Goal: Manage account settings

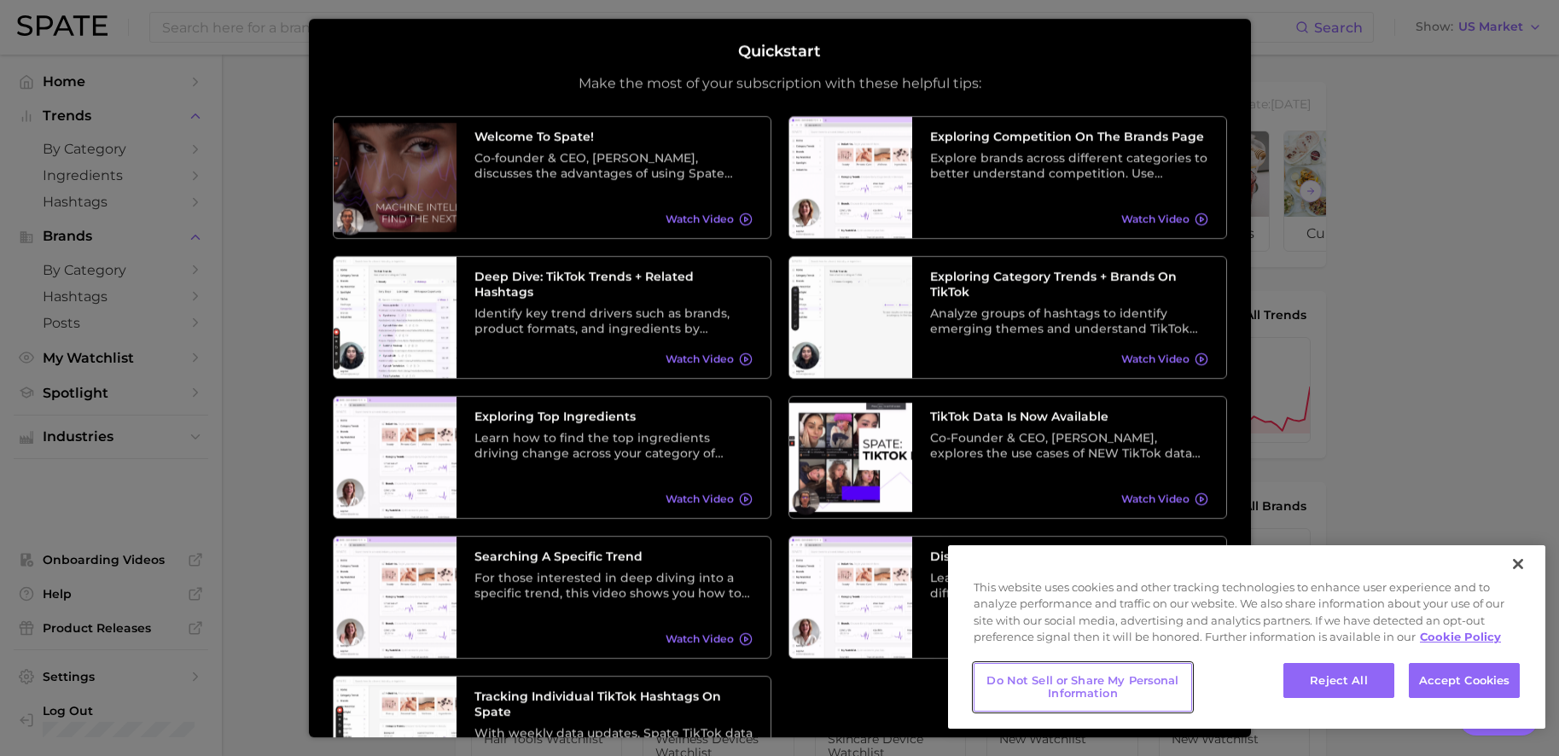
click at [1131, 684] on button "Do Not Sell or Share My Personal Information" at bounding box center [1083, 687] width 218 height 49
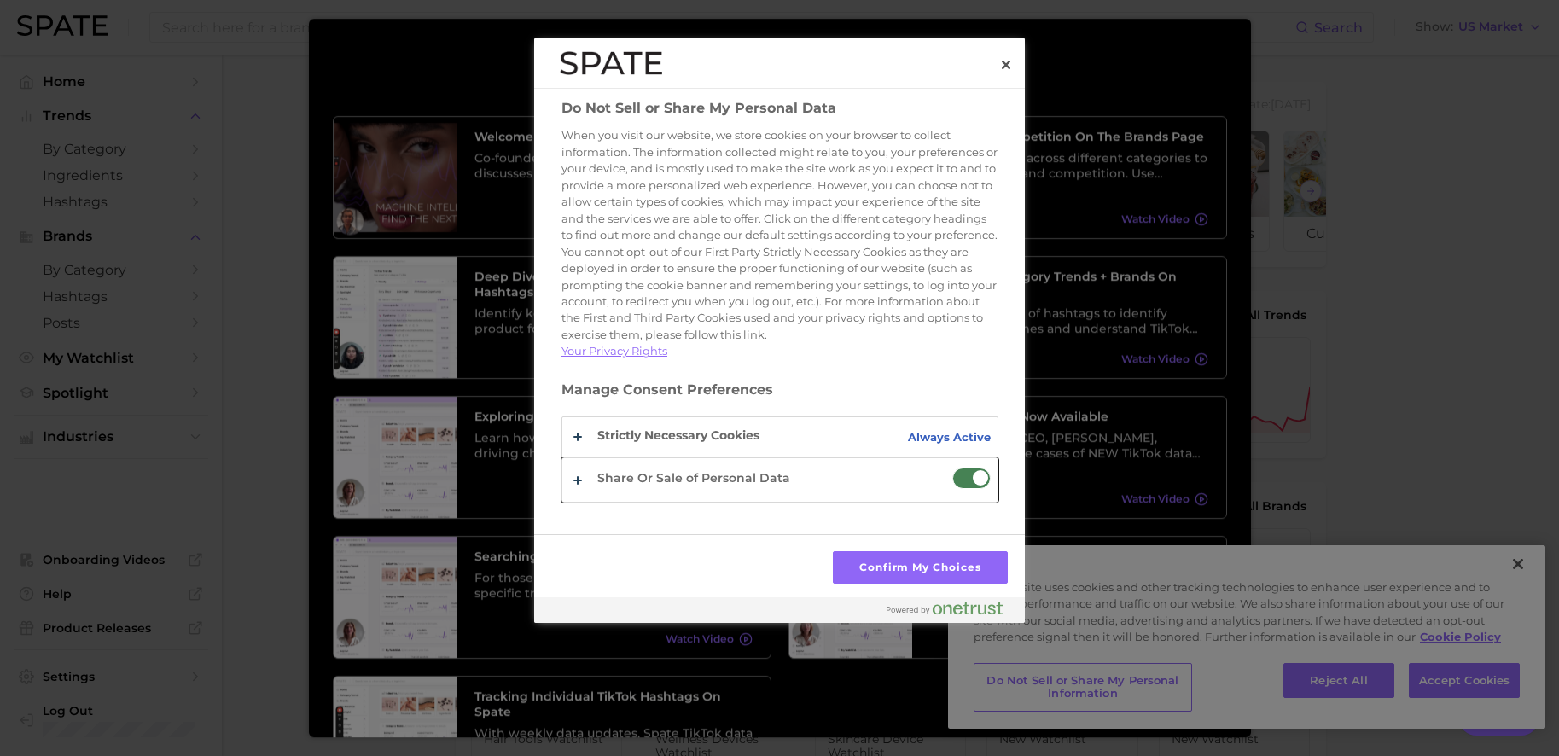
click at [940, 500] on button "Do Not Sell or Share My Personal Data" at bounding box center [779, 480] width 435 height 44
click at [952, 492] on div "Share Or Sale of Personal Data" at bounding box center [971, 480] width 38 height 25
click at [957, 489] on span "Do Not Sell or Share My Personal Data" at bounding box center [971, 478] width 38 height 21
click at [952, 468] on input "Share Or Sale of Personal Data" at bounding box center [952, 468] width 0 height 0
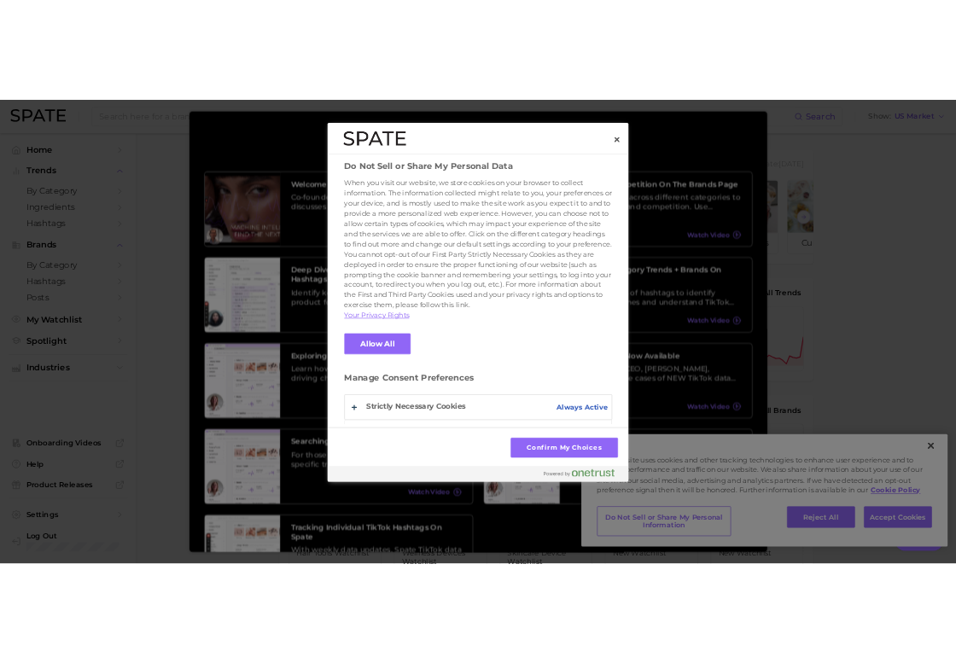
scroll to position [55, 0]
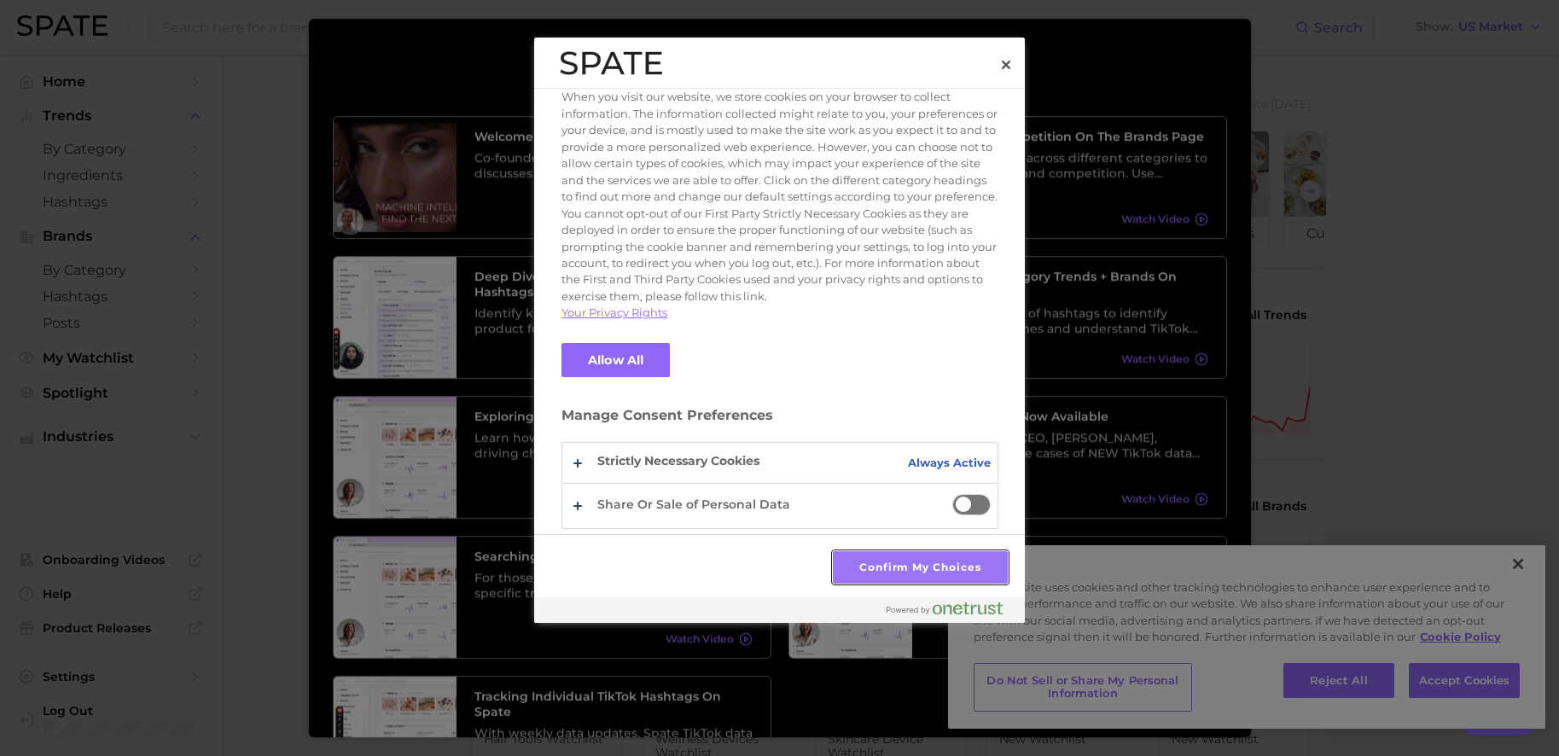
click at [917, 577] on button "Confirm My Choices" at bounding box center [920, 567] width 175 height 32
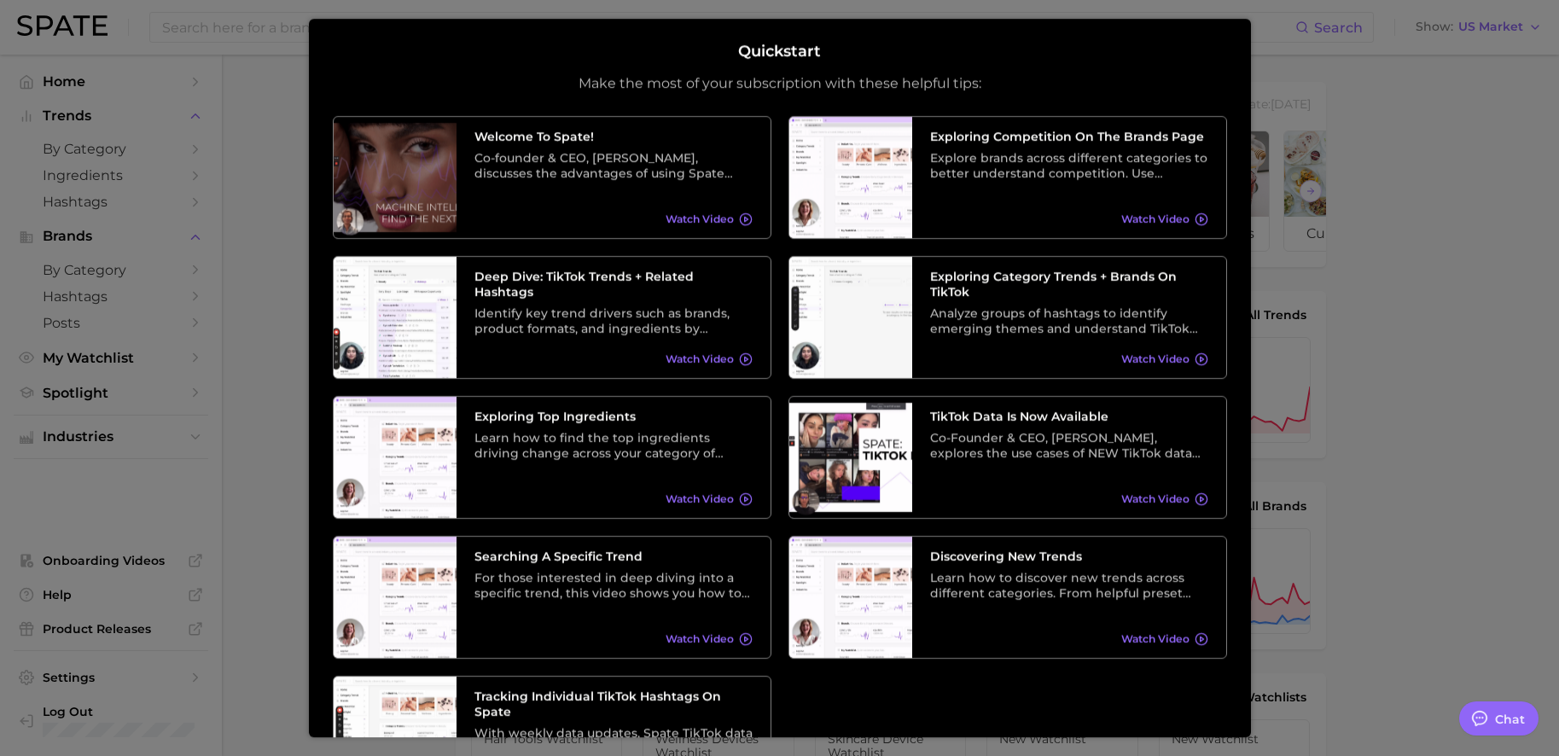
type textarea "x"
